Goal: Use online tool/utility: Utilize a website feature to perform a specific function

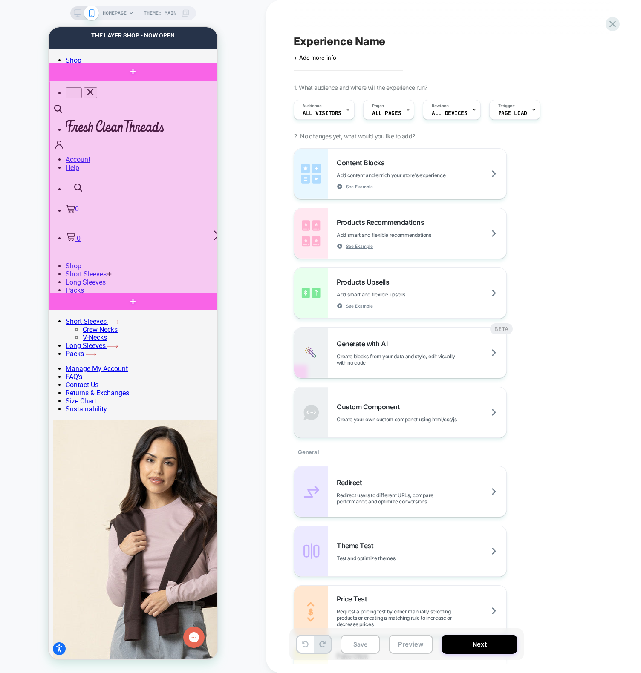
click at [187, 236] on div at bounding box center [133, 188] width 169 height 214
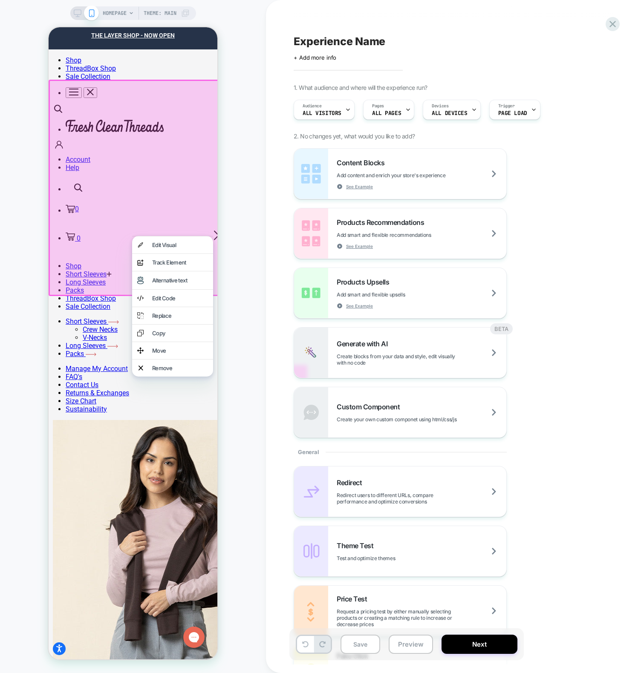
click at [181, 207] on div at bounding box center [134, 188] width 171 height 216
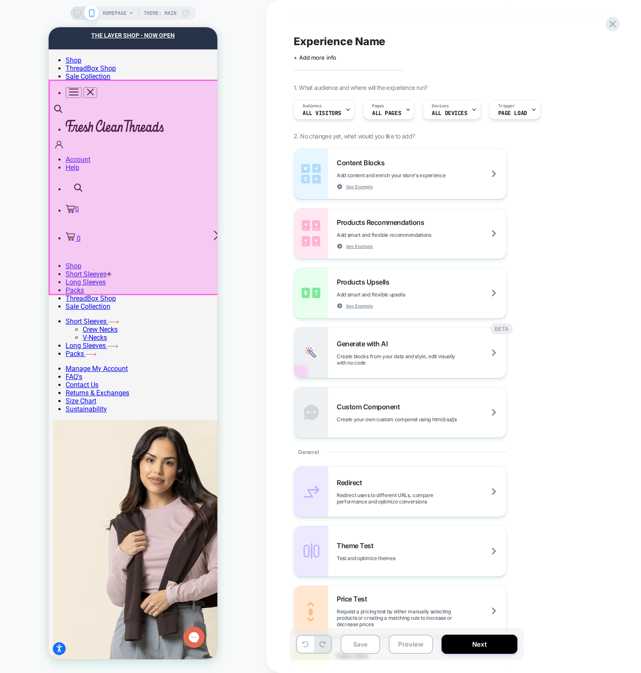
click at [105, 111] on div at bounding box center [133, 188] width 169 height 214
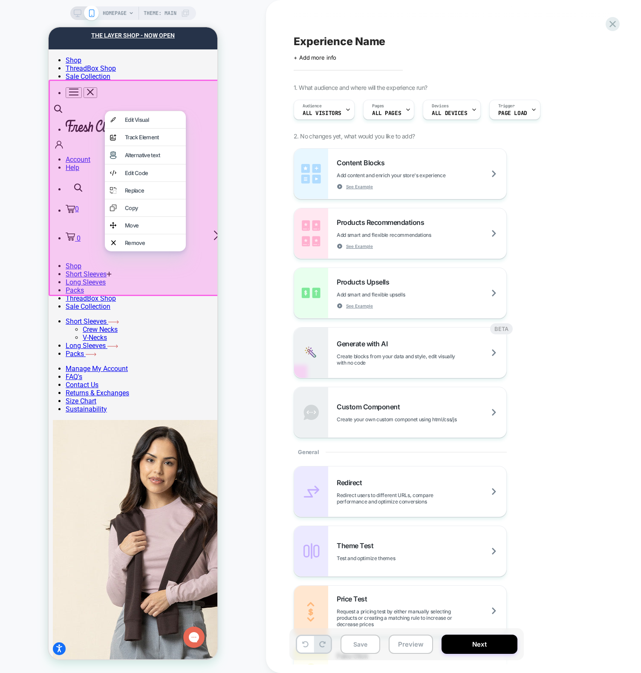
click at [92, 85] on div at bounding box center [134, 188] width 171 height 216
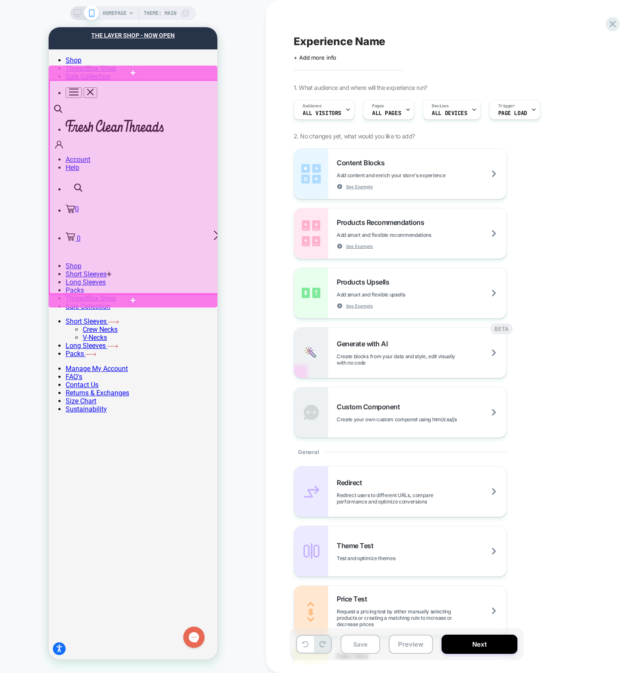
click at [157, 205] on div at bounding box center [133, 188] width 169 height 214
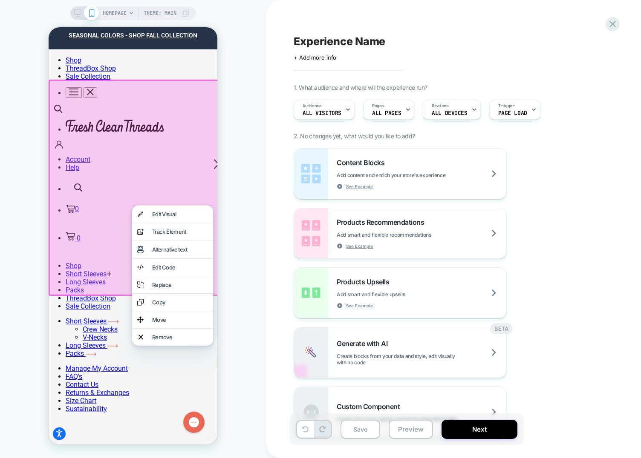
click at [167, 143] on div at bounding box center [134, 188] width 171 height 216
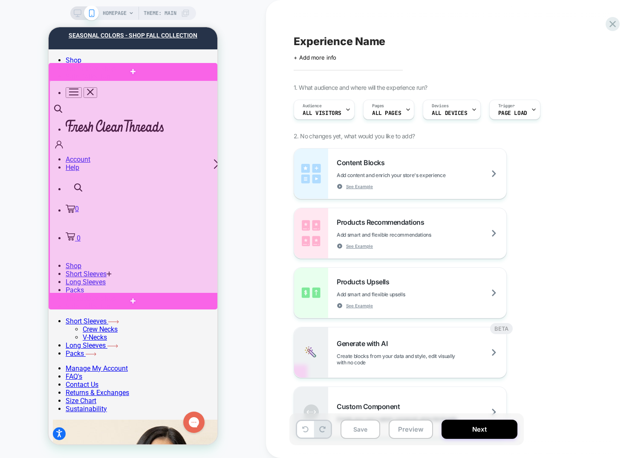
click at [132, 178] on div at bounding box center [133, 188] width 169 height 214
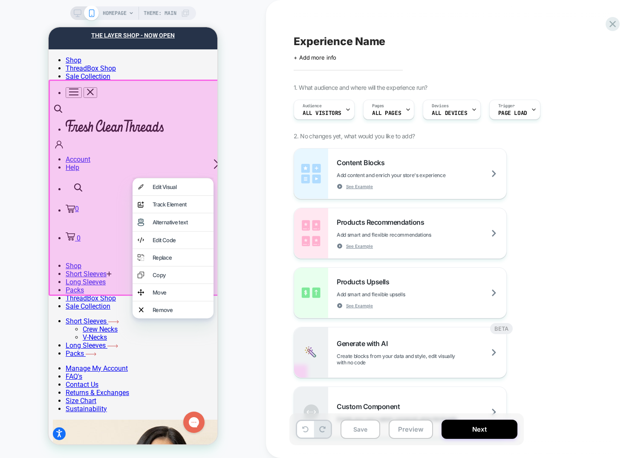
click at [106, 275] on div at bounding box center [134, 188] width 171 height 216
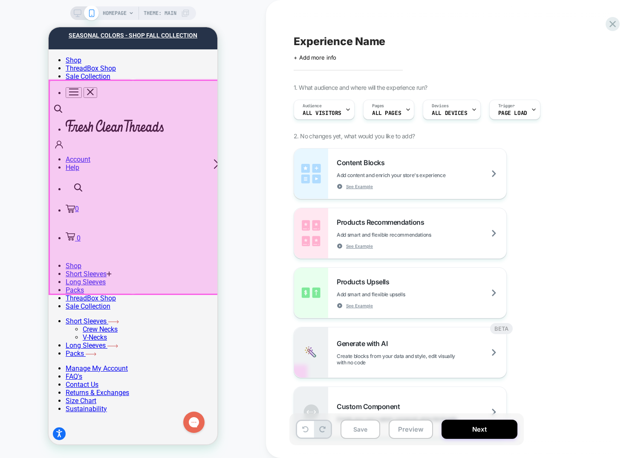
click at [139, 153] on div at bounding box center [133, 188] width 169 height 214
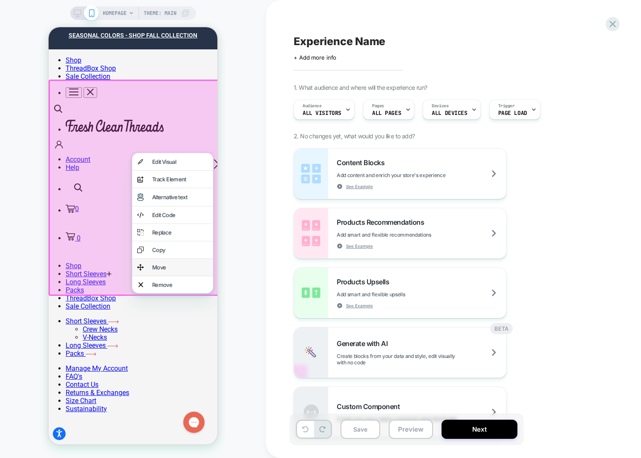
click at [180, 265] on div "Move" at bounding box center [180, 267] width 56 height 7
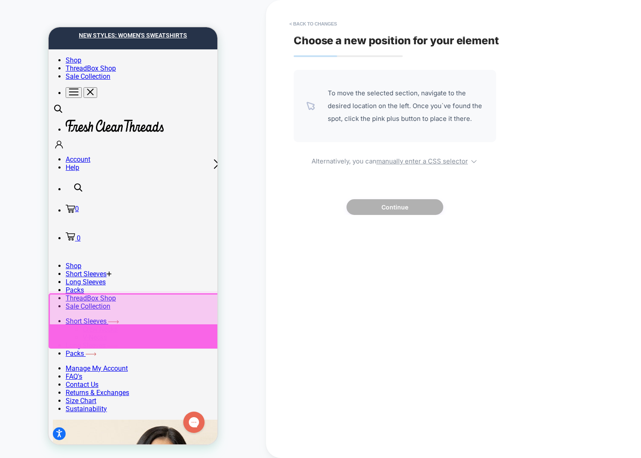
click at [102, 335] on div at bounding box center [321, 337] width 544 height 24
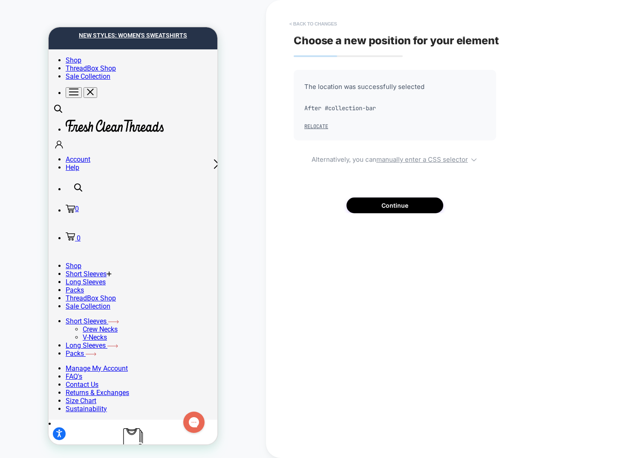
click at [327, 25] on button "< Back to changes" at bounding box center [313, 24] width 56 height 14
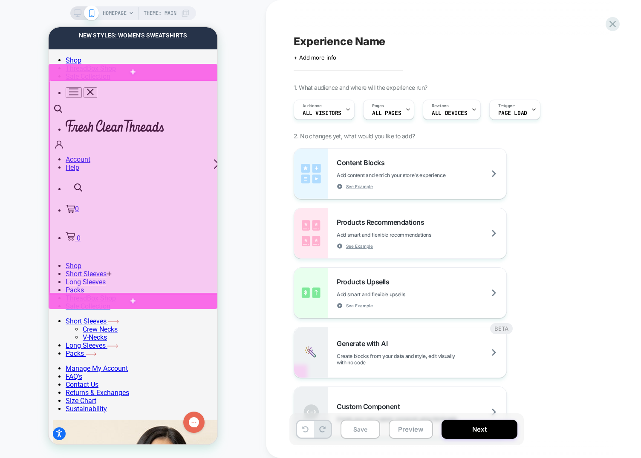
click at [139, 187] on div at bounding box center [133, 188] width 169 height 214
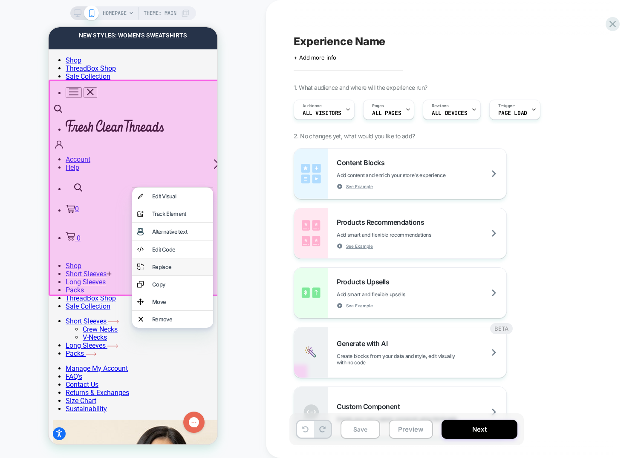
click at [183, 261] on div "Replace" at bounding box center [172, 267] width 81 height 17
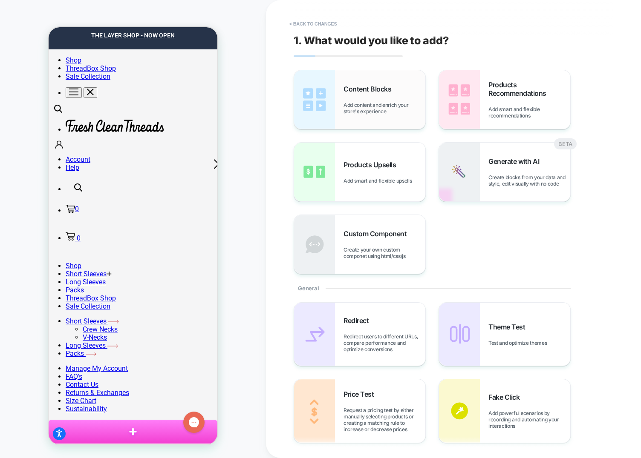
click at [343, 102] on span "Add content and enrich your store's experience" at bounding box center [384, 108] width 82 height 13
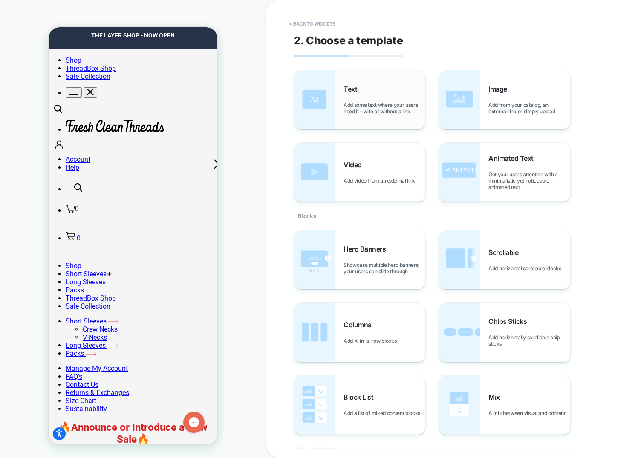
click at [365, 90] on div "Text Add some text where your users need it - with or without a link" at bounding box center [384, 100] width 82 height 30
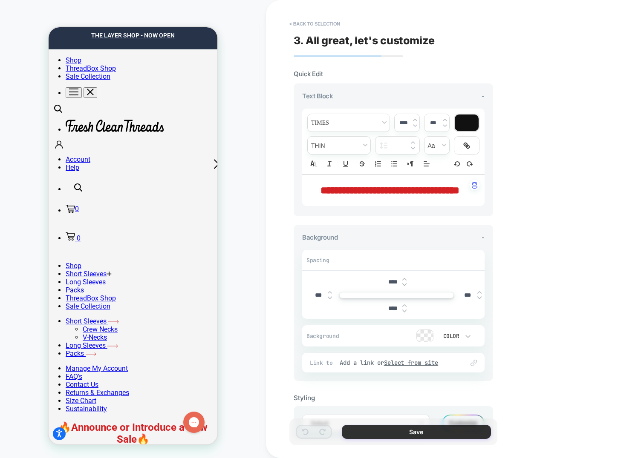
click at [410, 438] on button "Save" at bounding box center [416, 432] width 149 height 14
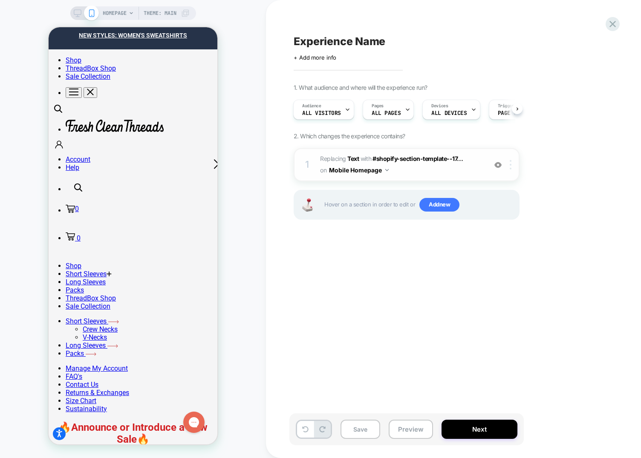
click at [511, 166] on img at bounding box center [510, 164] width 2 height 9
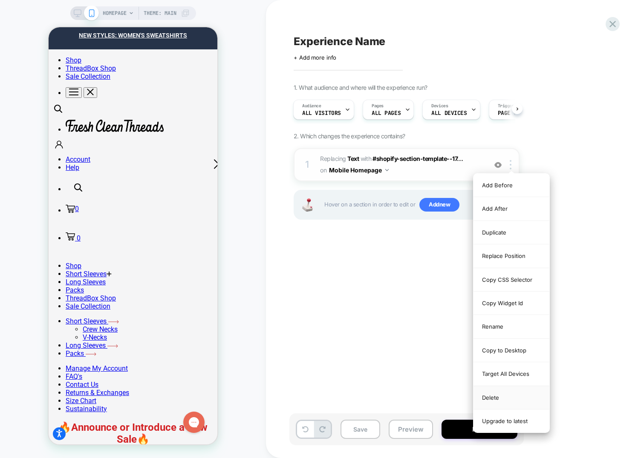
click at [521, 400] on div "Delete" at bounding box center [511, 397] width 76 height 23
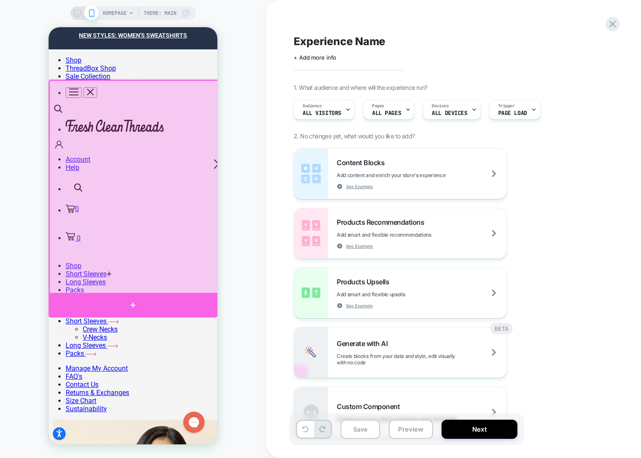
click at [178, 300] on div at bounding box center [133, 305] width 169 height 25
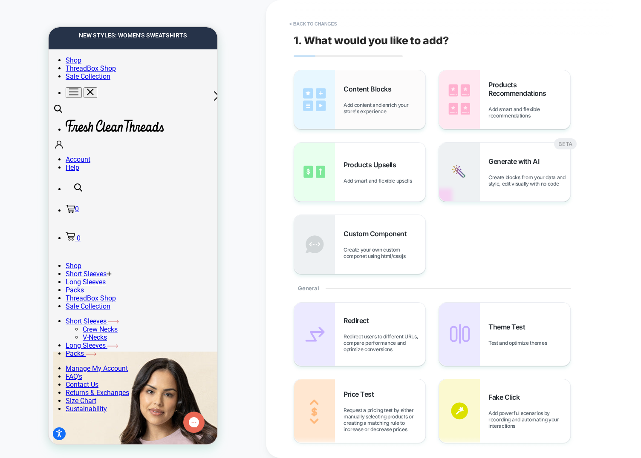
click at [338, 105] on div "Content Blocks Add content and enrich your store's experience" at bounding box center [359, 99] width 131 height 59
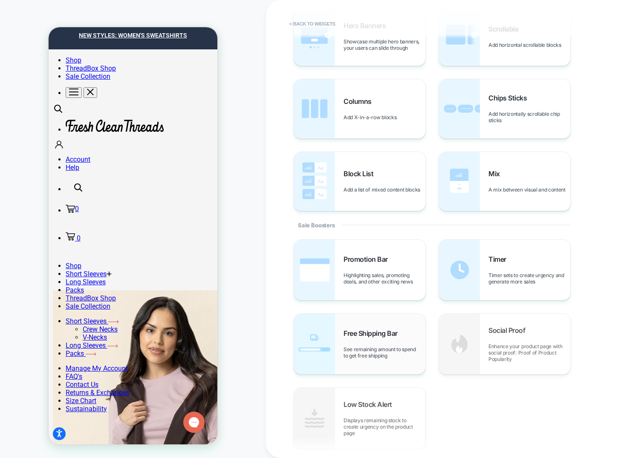
scroll to position [223, 0]
click at [325, 18] on button "< Back to widgets" at bounding box center [312, 24] width 55 height 14
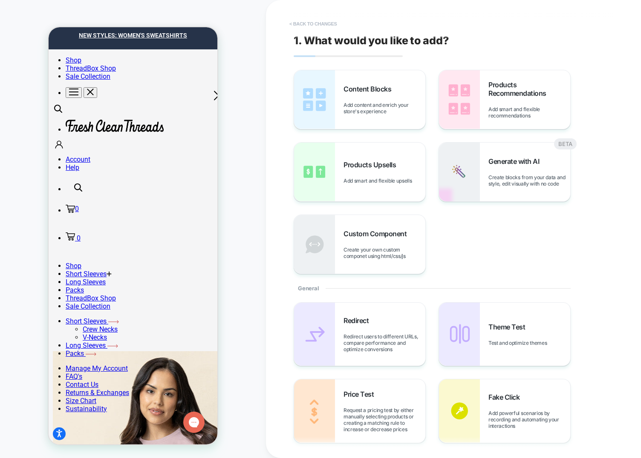
scroll to position [68, 0]
click at [315, 26] on button "< Back to changes" at bounding box center [313, 24] width 56 height 14
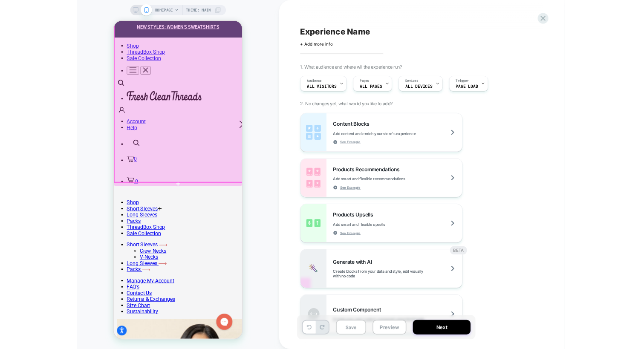
scroll to position [0, 0]
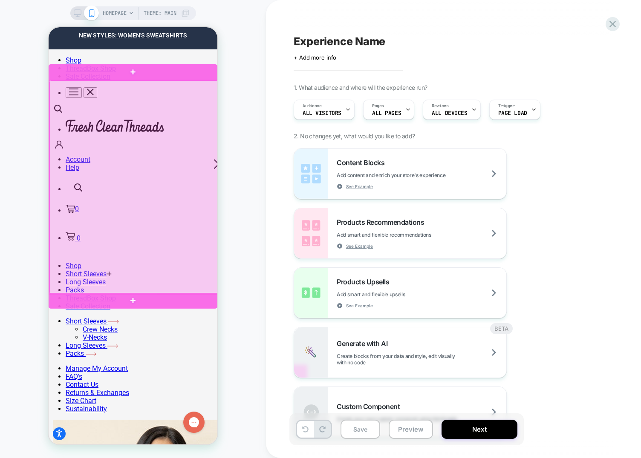
click at [127, 140] on div at bounding box center [133, 188] width 169 height 214
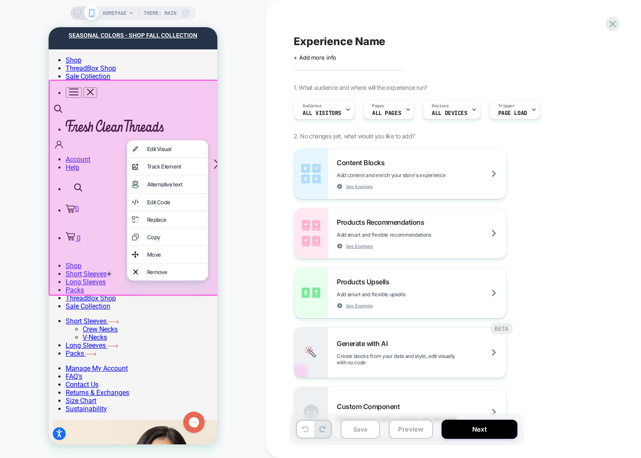
click at [106, 156] on div at bounding box center [134, 188] width 171 height 216
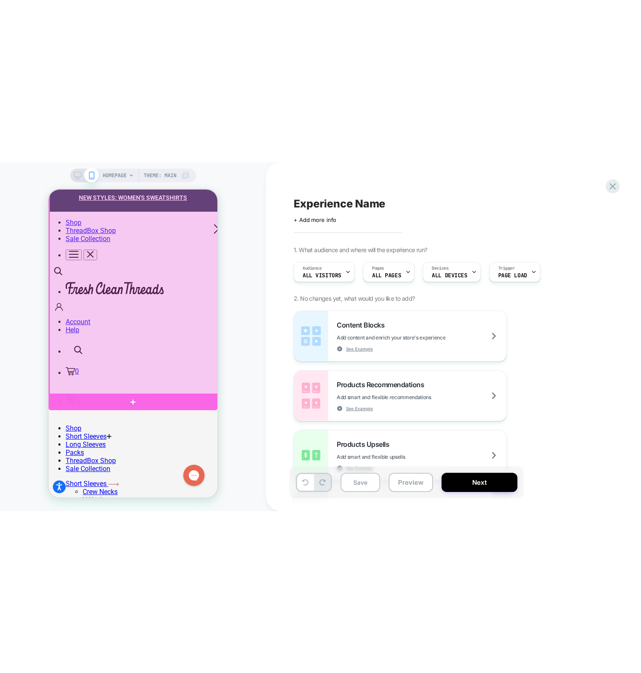
scroll to position [63, 0]
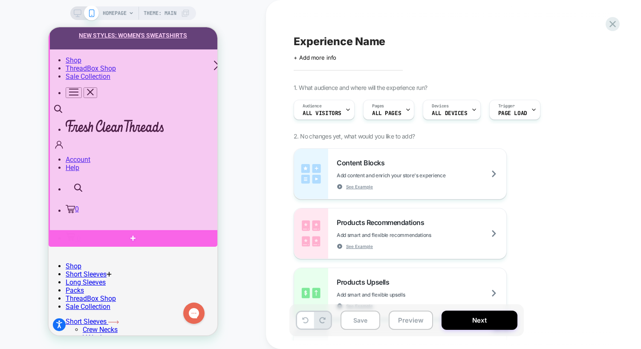
click at [175, 218] on div at bounding box center [133, 124] width 169 height 214
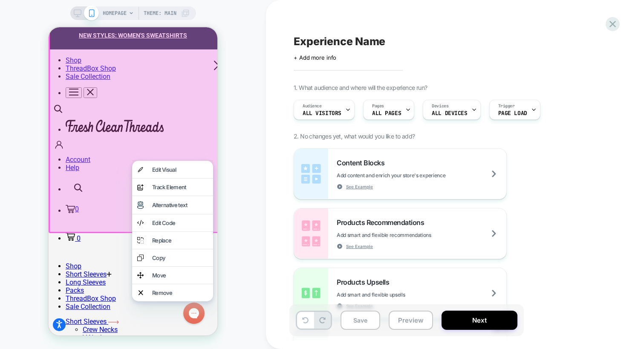
click at [88, 203] on div at bounding box center [134, 125] width 171 height 216
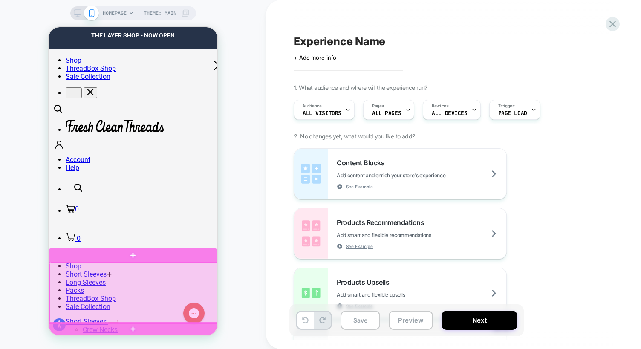
click at [129, 293] on div at bounding box center [133, 292] width 169 height 60
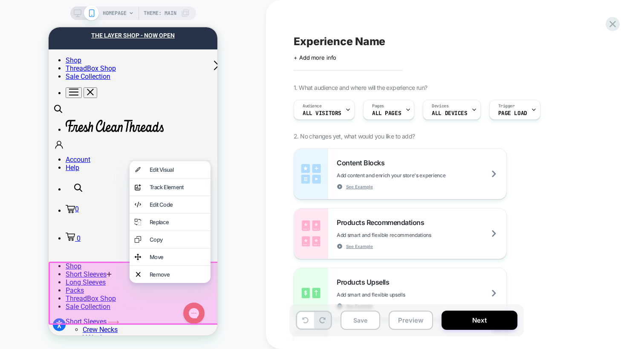
click at [129, 293] on div at bounding box center [134, 293] width 171 height 63
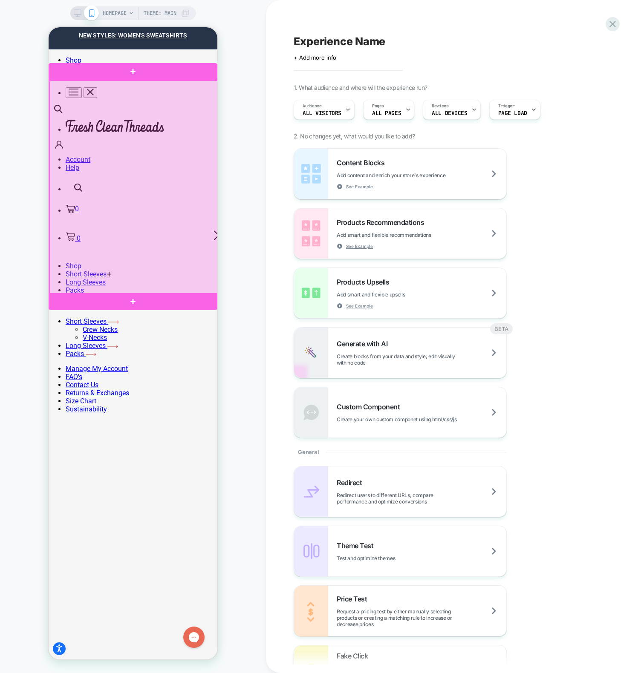
click at [149, 169] on div at bounding box center [133, 188] width 169 height 214
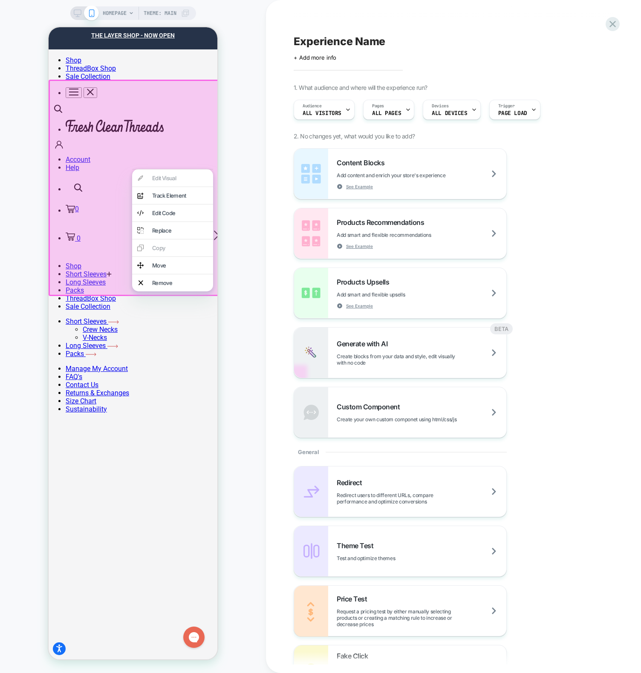
click at [83, 207] on div at bounding box center [134, 188] width 171 height 216
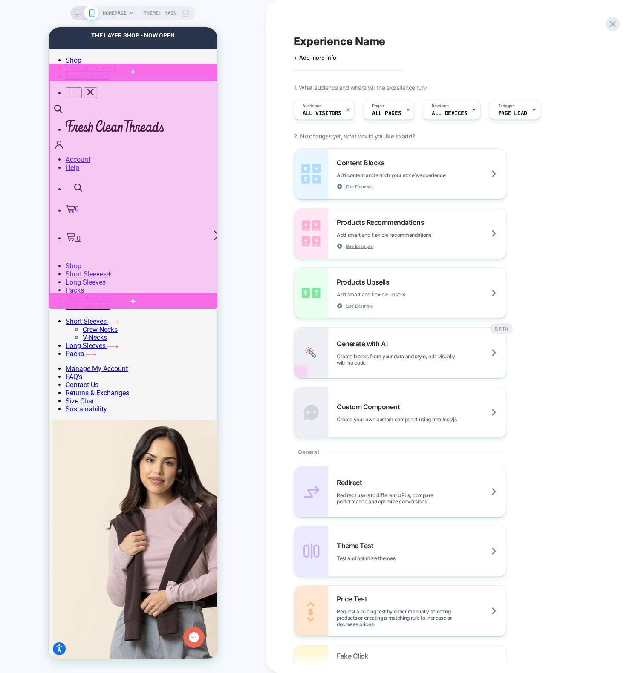
click at [157, 139] on div at bounding box center [133, 188] width 169 height 214
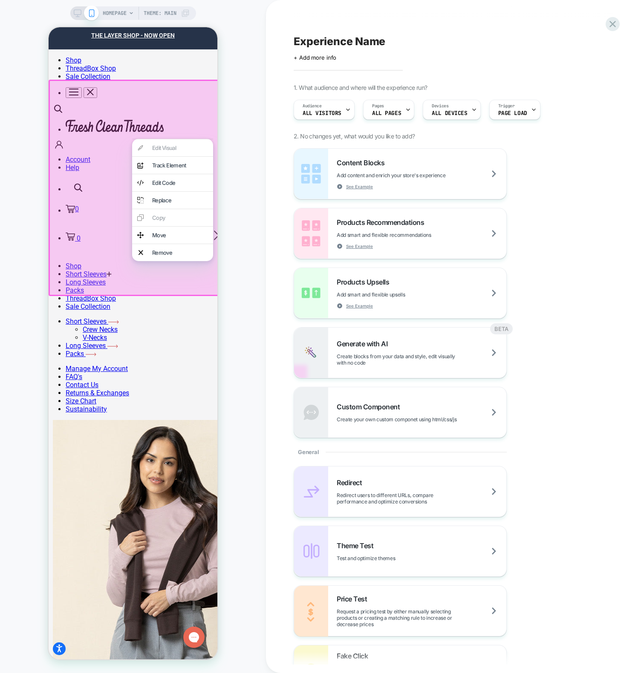
click at [118, 147] on div at bounding box center [134, 188] width 171 height 216
